Goal: Information Seeking & Learning: Find specific fact

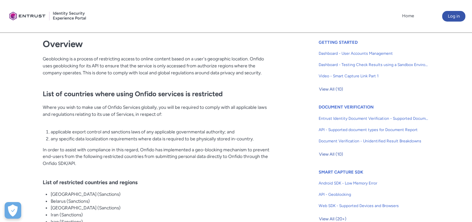
scroll to position [173, 0]
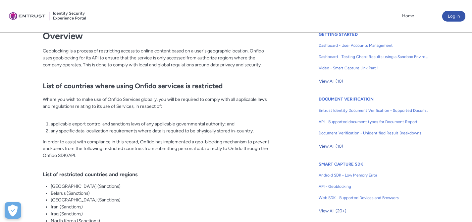
click at [212, 150] on p "In order to assist with compliance in this regard, Onfido has implemented a geo…" at bounding box center [158, 152] width 230 height 28
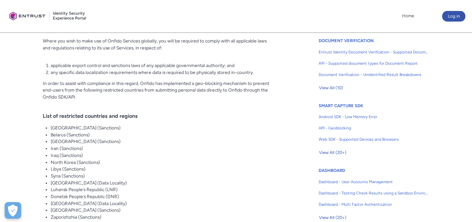
scroll to position [240, 0]
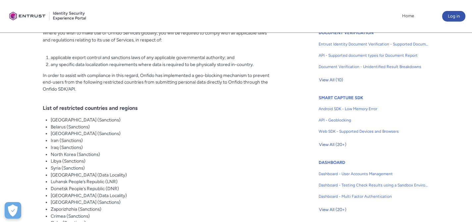
click at [180, 95] on p "In order to assist with compliance in this regard, Onfido has implemented a geo…" at bounding box center [158, 86] width 230 height 28
click at [260, 98] on p "In order to assist with compliance in this regard, Onfido has implemented a geo…" at bounding box center [158, 86] width 230 height 28
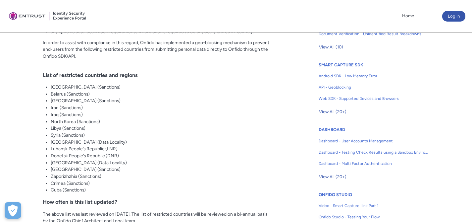
scroll to position [272, 0]
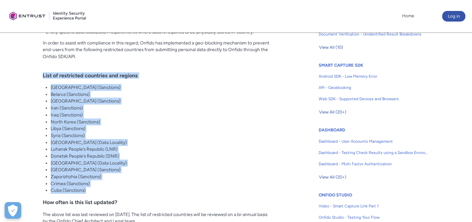
drag, startPoint x: 75, startPoint y: 184, endPoint x: 24, endPoint y: 68, distance: 126.7
click at [24, 68] on article "Fields in section = hidden by css on CEP. Do not move section/hide headers Titl…" at bounding box center [143, 111] width 258 height 389
copy div "List of restricted countries and regions [GEOGRAPHIC_DATA] (Sanctions) [GEOGRAP…"
click at [192, 152] on li "Donetsk People’s Republic (DNR)" at bounding box center [162, 155] width 222 height 7
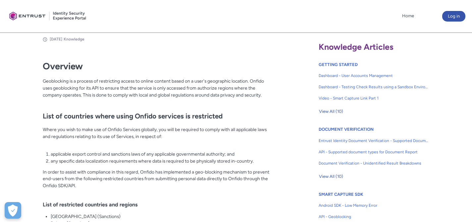
scroll to position [203, 0]
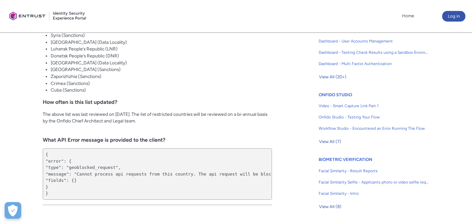
click at [126, 71] on li "[GEOGRAPHIC_DATA] (Sanctions)" at bounding box center [162, 69] width 222 height 7
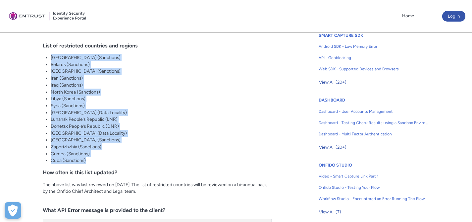
drag, startPoint x: 48, startPoint y: 56, endPoint x: 118, endPoint y: 163, distance: 127.8
click at [118, 163] on ul "[GEOGRAPHIC_DATA] (Sanctions) [GEOGRAPHIC_DATA] (Sanctions) [GEOGRAPHIC_DATA] (…" at bounding box center [162, 109] width 222 height 110
copy ul "[GEOGRAPHIC_DATA] (Sanctions) [GEOGRAPHIC_DATA] (Sanctions) [GEOGRAPHIC_DATA] (…"
